Goal: Task Accomplishment & Management: Use online tool/utility

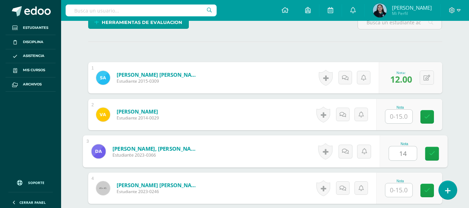
type input "14"
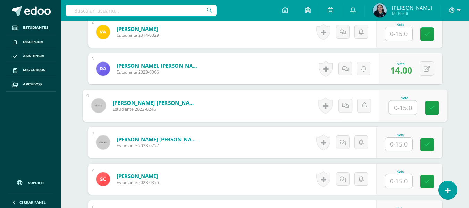
scroll to position [262, 0]
type input "13"
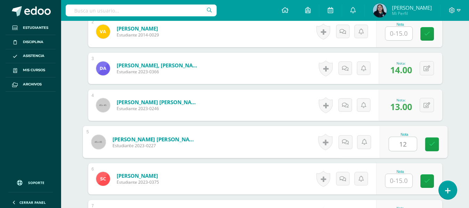
type input "12"
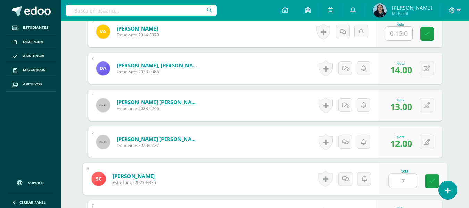
type input "7"
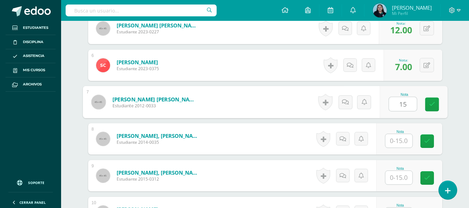
type input "15"
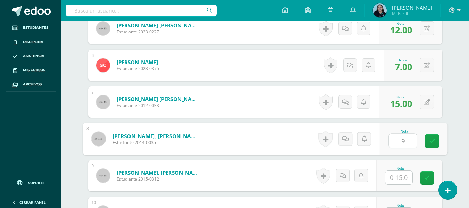
type input "9"
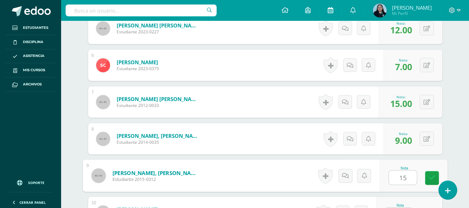
type input "15"
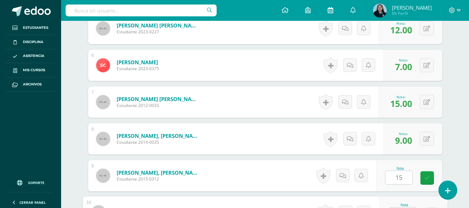
scroll to position [389, 0]
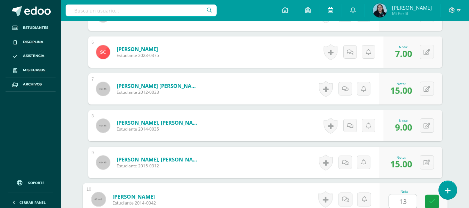
type input "13"
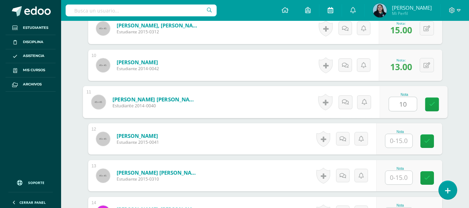
type input "10"
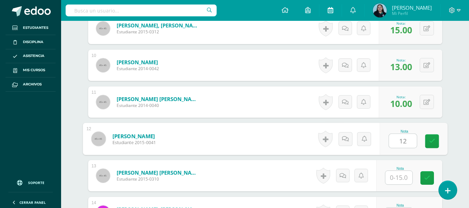
type input "12"
